Goal: Information Seeking & Learning: Understand process/instructions

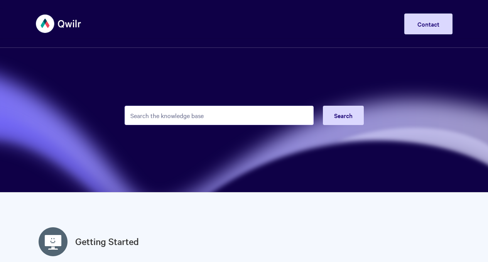
click at [205, 117] on input "Search the knowledge base" at bounding box center [219, 115] width 189 height 19
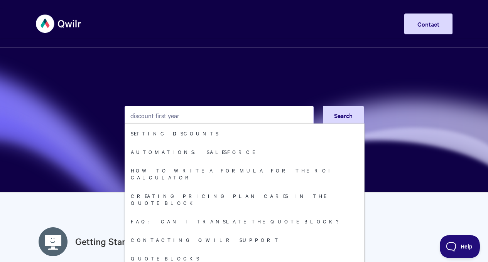
type input "discount first year"
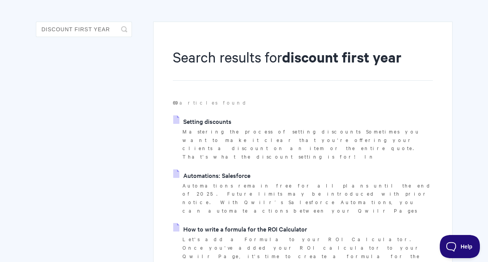
click at [208, 121] on link "Setting discounts" at bounding box center [202, 121] width 58 height 12
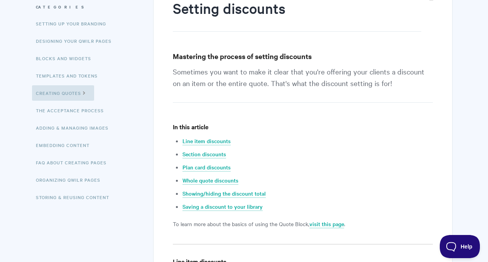
scroll to position [111, 0]
